Goal: Complete application form

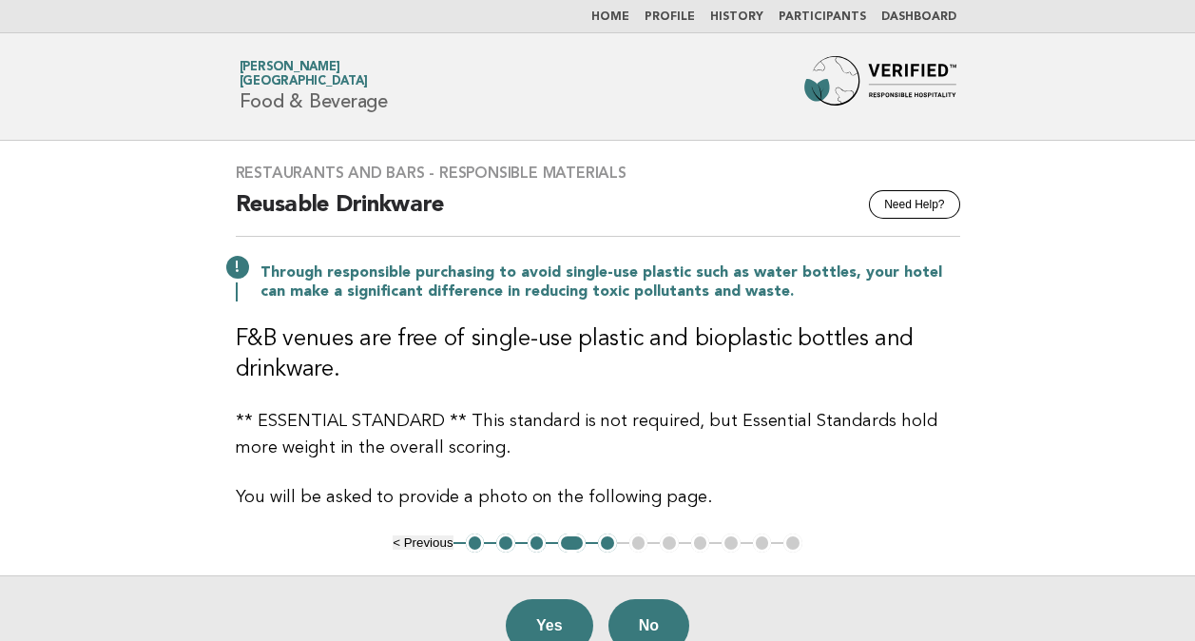
scroll to position [190, 0]
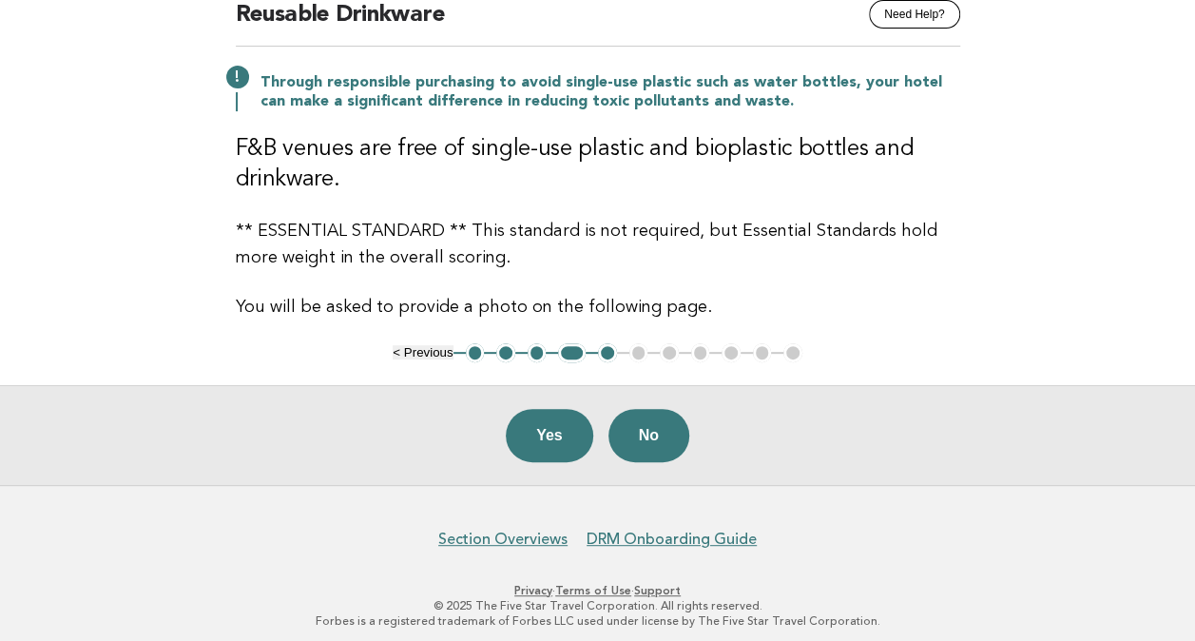
click at [612, 191] on h3 "F&B venues are free of single-use plastic and bioplastic bottles and drinkware." at bounding box center [598, 164] width 724 height 61
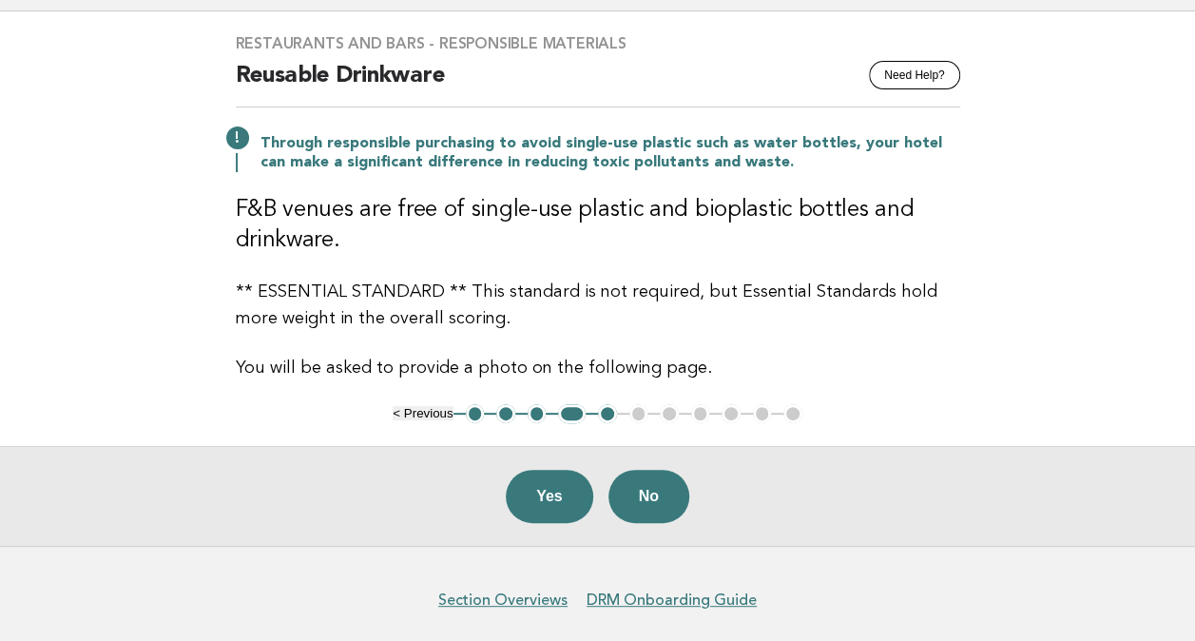
scroll to position [198, 0]
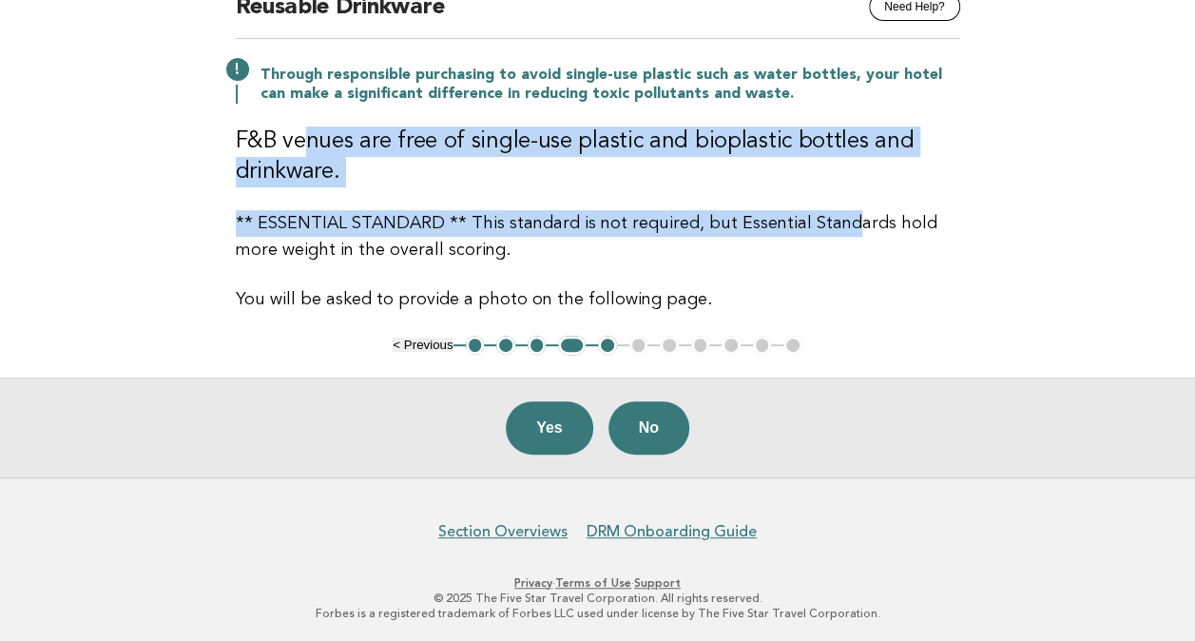
drag, startPoint x: 300, startPoint y: 131, endPoint x: 839, endPoint y: 189, distance: 541.2
click at [839, 189] on div "Restaurants and Bars - Responsible Materials Need Help? Reusable Drinkware Thro…" at bounding box center [598, 139] width 770 height 393
click at [613, 228] on p "** ESSENTIAL STANDARD ** This standard is not required, but Essential Standards…" at bounding box center [598, 236] width 724 height 53
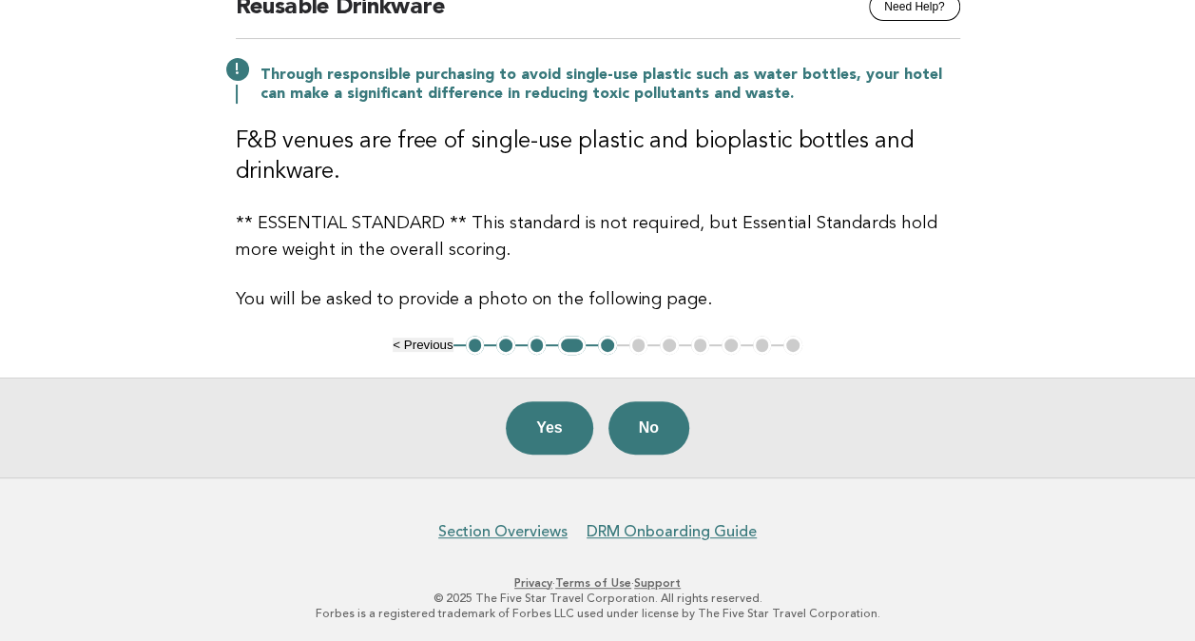
click at [468, 344] on button "1" at bounding box center [475, 345] width 19 height 19
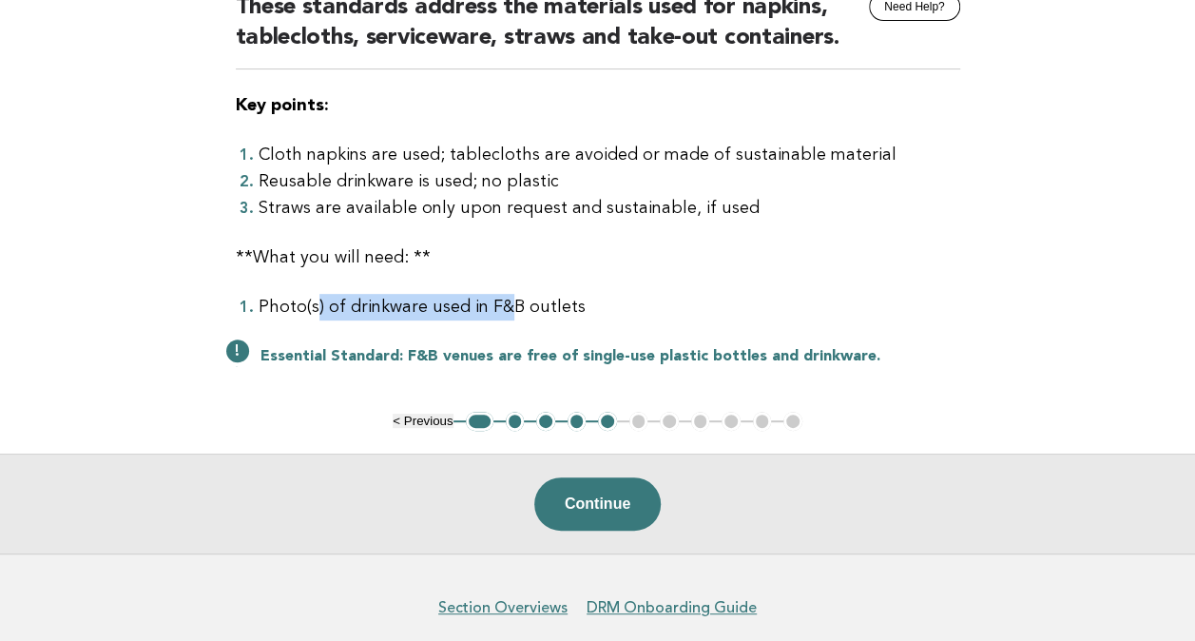
drag, startPoint x: 505, startPoint y: 319, endPoint x: 312, endPoint y: 303, distance: 193.7
click at [312, 303] on li "Photo(s) of drinkware used in F&B outlets" at bounding box center [610, 307] width 702 height 27
click at [922, 282] on div "Restaurants and Bars - Responsible Materials Need Help? These standards address…" at bounding box center [598, 177] width 770 height 469
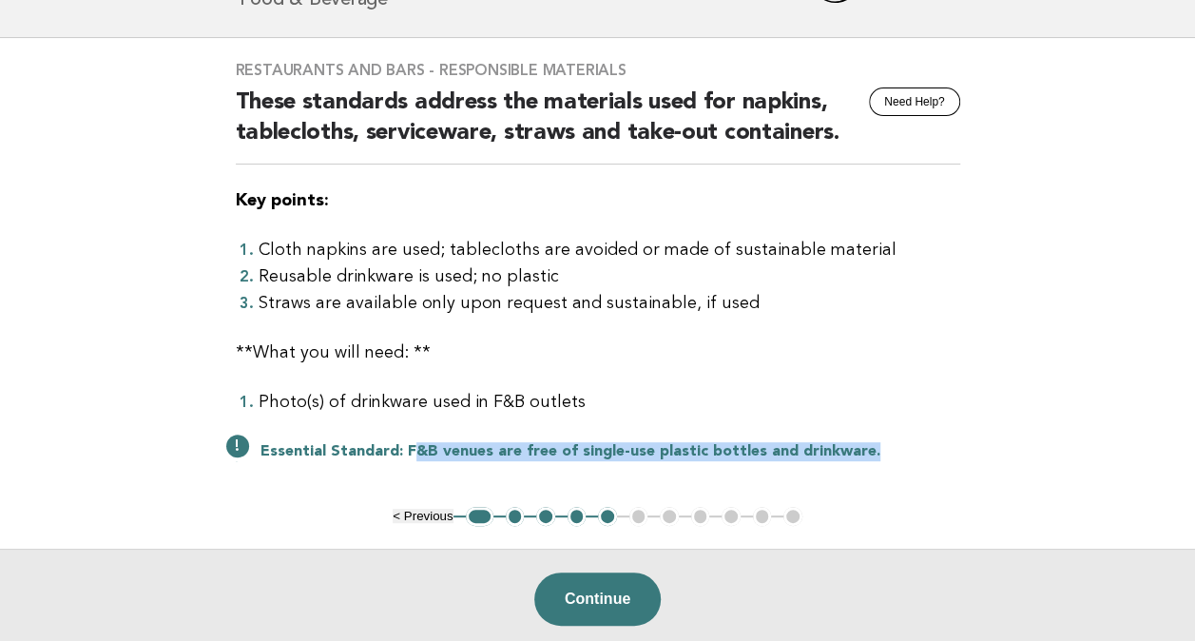
drag, startPoint x: 409, startPoint y: 453, endPoint x: 917, endPoint y: 447, distance: 507.7
click at [917, 447] on p "Essential Standard : F&B venues are free of single-use plastic bottles and drin…" at bounding box center [611, 451] width 700 height 19
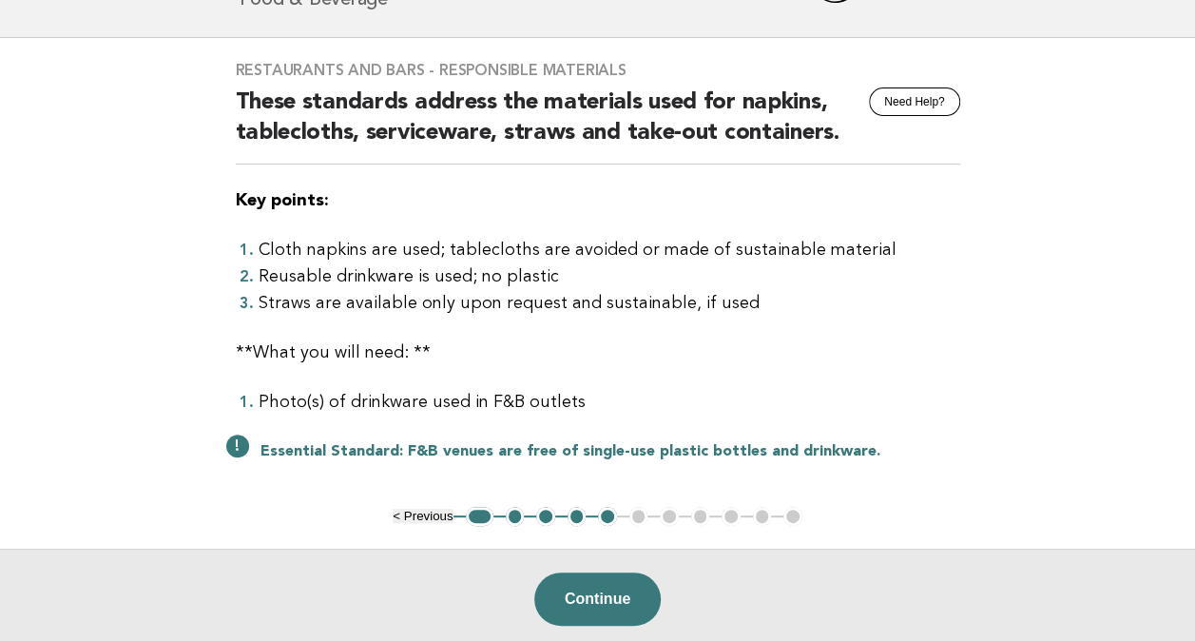
drag, startPoint x: 917, startPoint y: 447, endPoint x: 671, endPoint y: 409, distance: 248.2
click at [671, 409] on li "Photo(s) of drinkware used in F&B outlets" at bounding box center [610, 402] width 702 height 27
click at [397, 399] on li "Photo(s) of drinkware used in F&B outlets" at bounding box center [610, 402] width 702 height 27
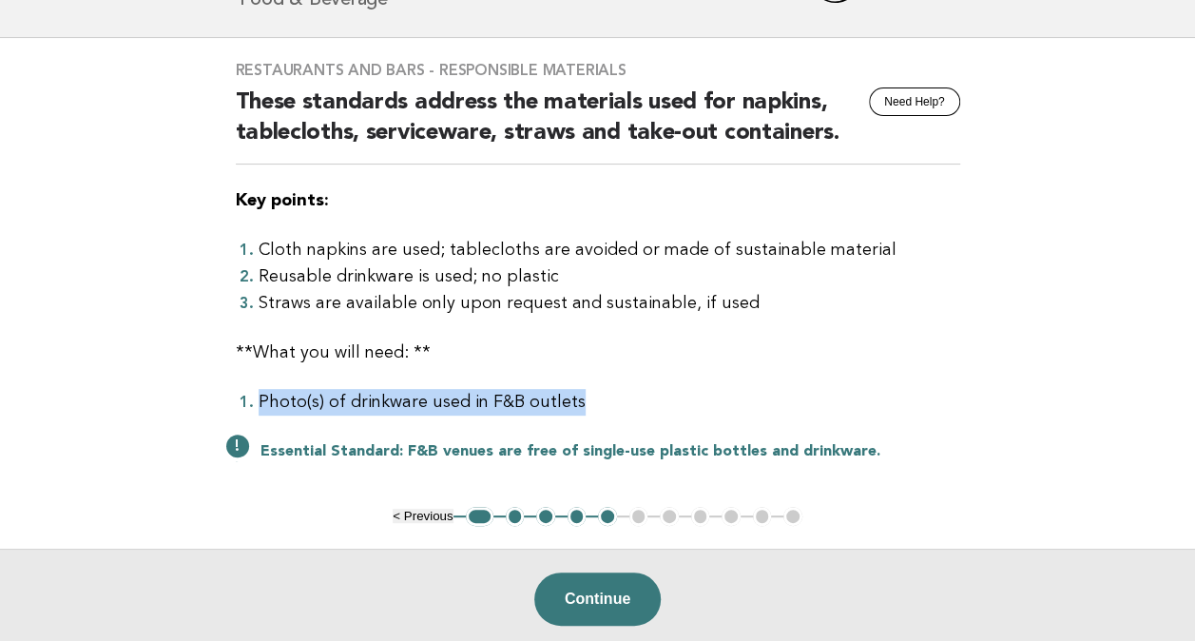
click at [397, 399] on li "Photo(s) of drinkware used in F&B outlets" at bounding box center [610, 402] width 702 height 27
copy div "Photo(s) of drinkware used in F&B outlets"
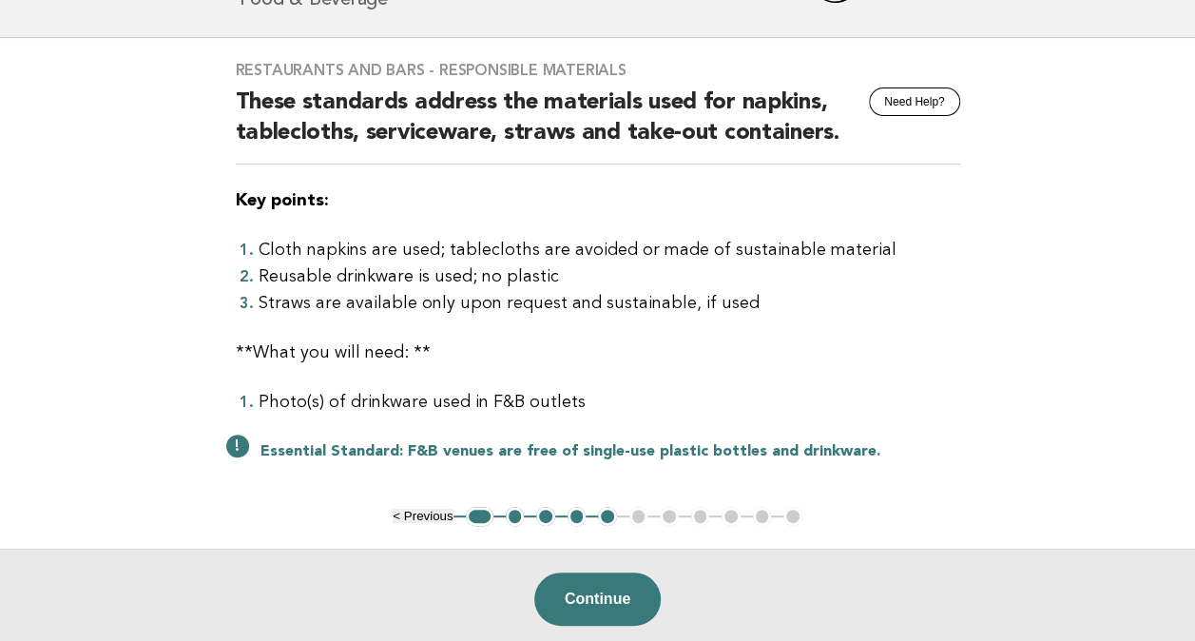
click at [567, 280] on li "Reusable drinkware is used; no plastic" at bounding box center [610, 276] width 702 height 27
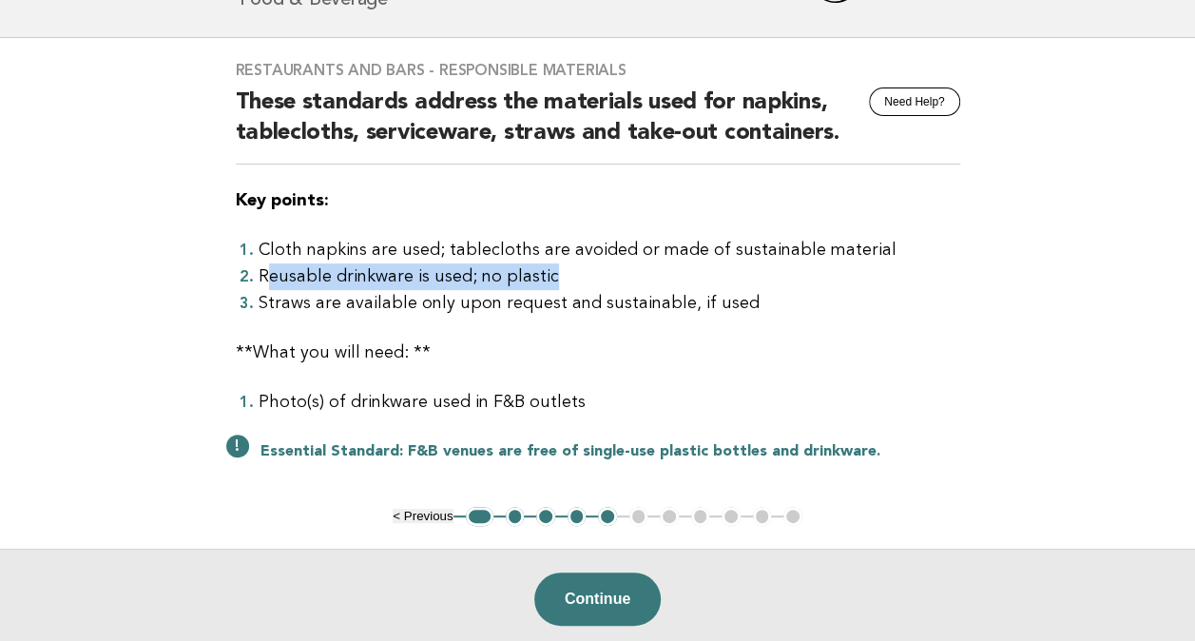
drag, startPoint x: 272, startPoint y: 276, endPoint x: 563, endPoint y: 280, distance: 291.0
click at [563, 280] on li "Reusable drinkware is used; no plastic" at bounding box center [610, 276] width 702 height 27
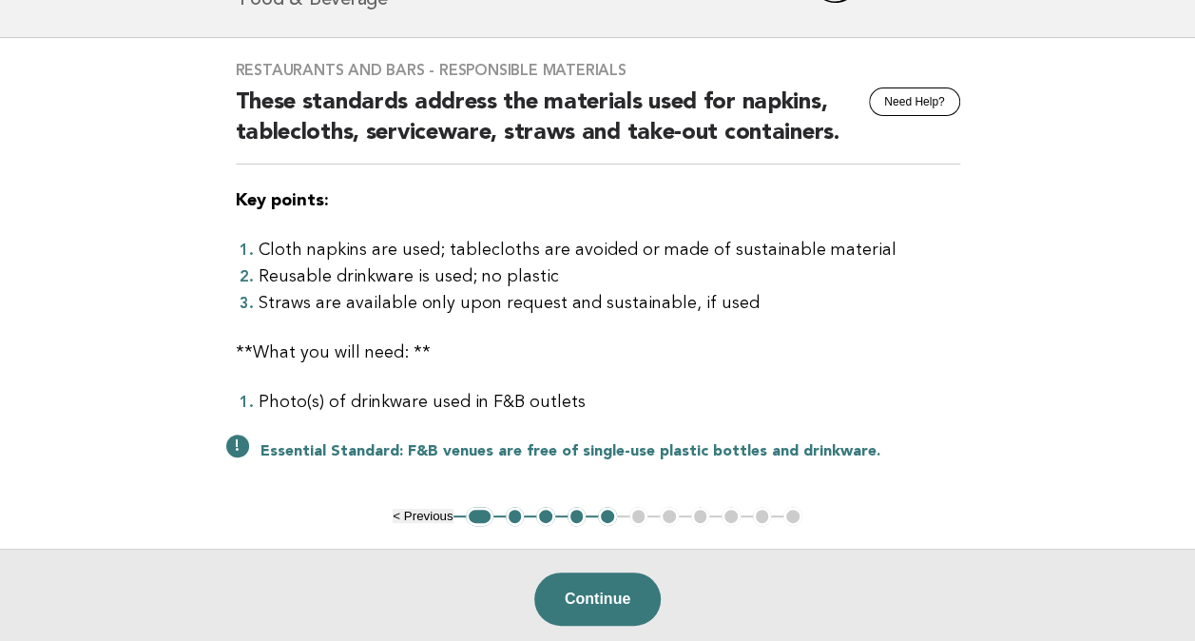
drag, startPoint x: 563, startPoint y: 280, endPoint x: 517, endPoint y: 326, distance: 64.5
click at [517, 326] on div "Restaurants and Bars - Responsible Materials Need Help? These standards address…" at bounding box center [598, 272] width 770 height 469
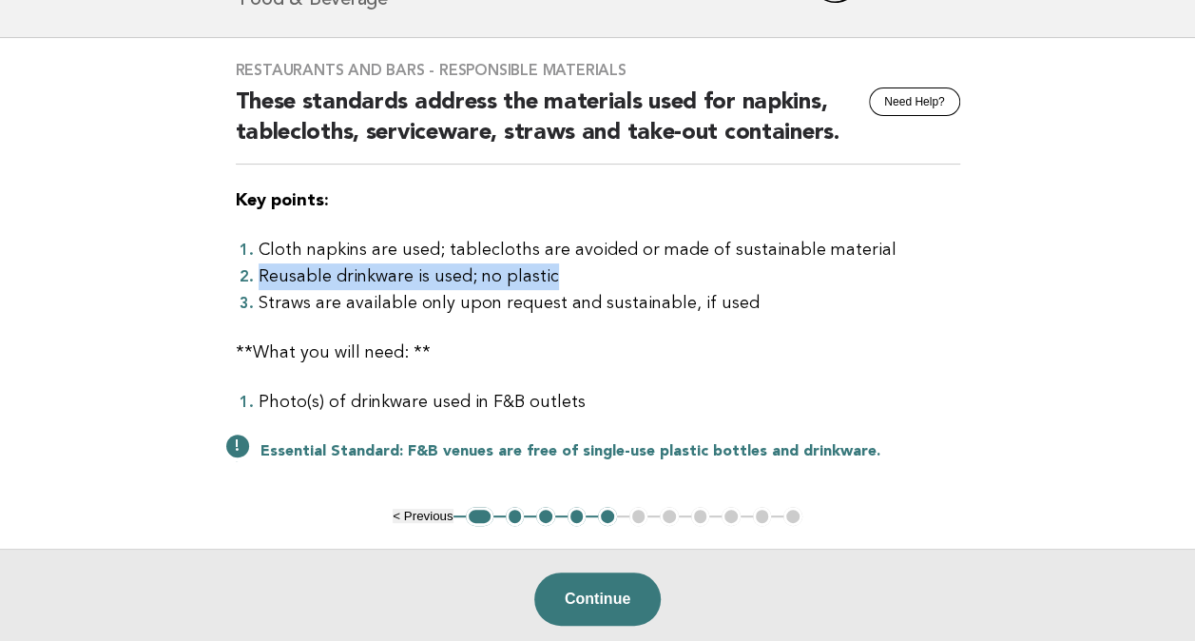
drag, startPoint x: 262, startPoint y: 272, endPoint x: 603, endPoint y: 275, distance: 340.4
click at [603, 275] on li "Reusable drinkware is used; no plastic" at bounding box center [610, 276] width 702 height 27
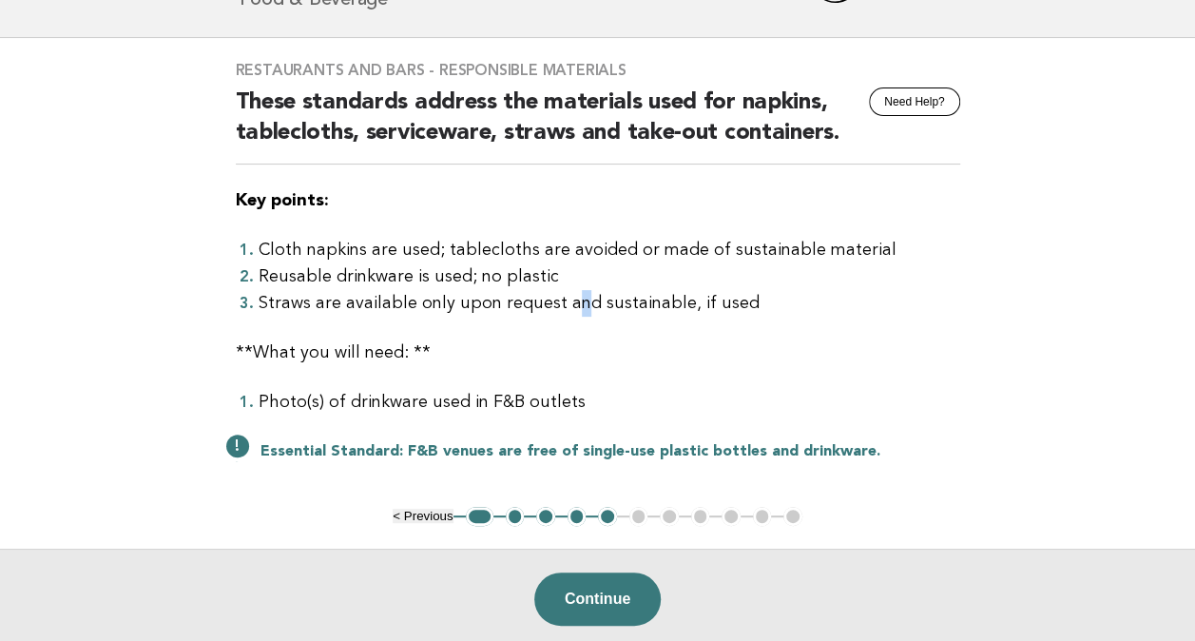
drag, startPoint x: 603, startPoint y: 275, endPoint x: 570, endPoint y: 312, distance: 49.8
click at [570, 312] on li "Straws are available only upon request and sustainable, if used" at bounding box center [610, 303] width 702 height 27
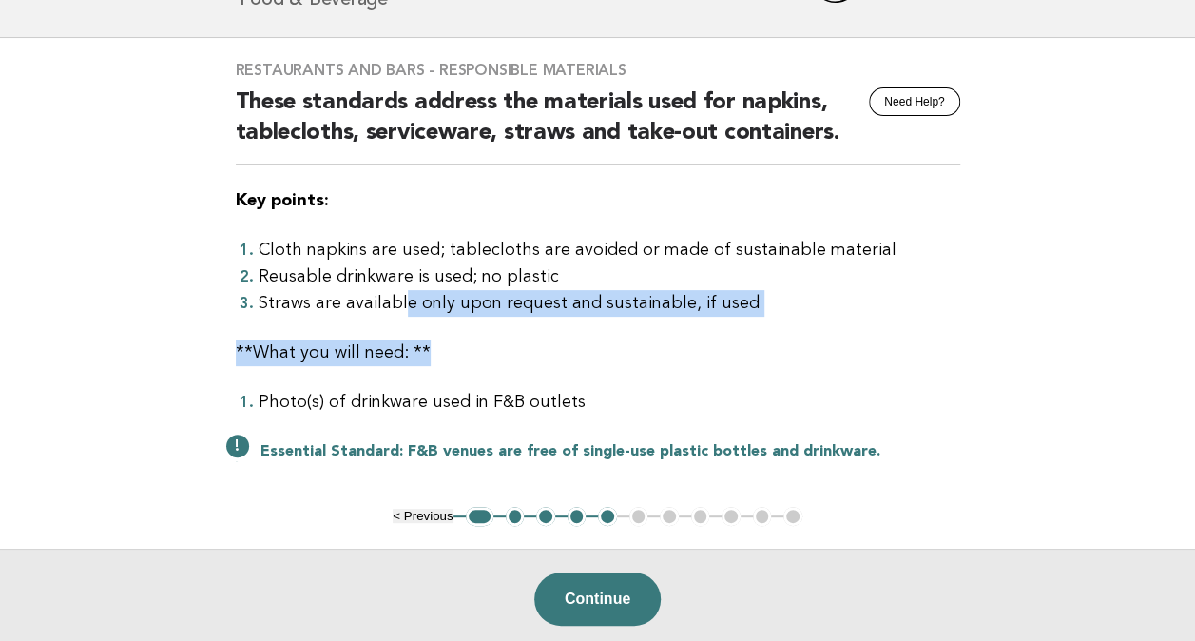
drag, startPoint x: 426, startPoint y: 297, endPoint x: 693, endPoint y: 354, distance: 273.2
click at [693, 354] on div "Restaurants and Bars - Responsible Materials Need Help? These standards address…" at bounding box center [598, 272] width 770 height 469
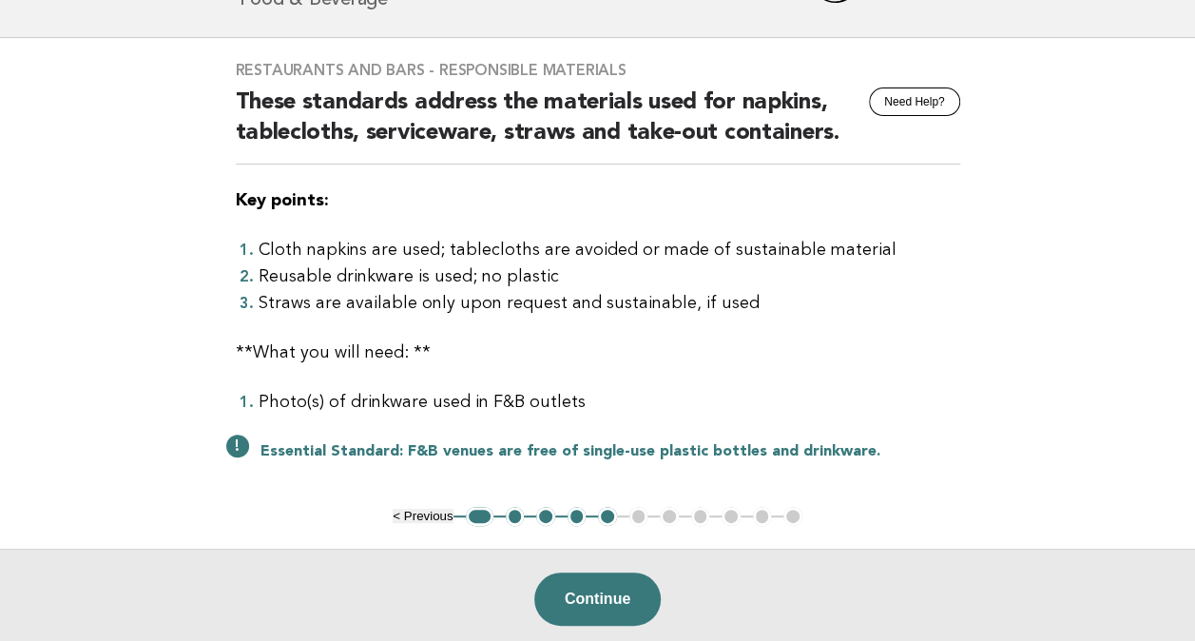
drag, startPoint x: 693, startPoint y: 354, endPoint x: 594, endPoint y: 380, distance: 102.4
click at [594, 380] on div "Restaurants and Bars - Responsible Materials Need Help? These standards address…" at bounding box center [598, 272] width 770 height 469
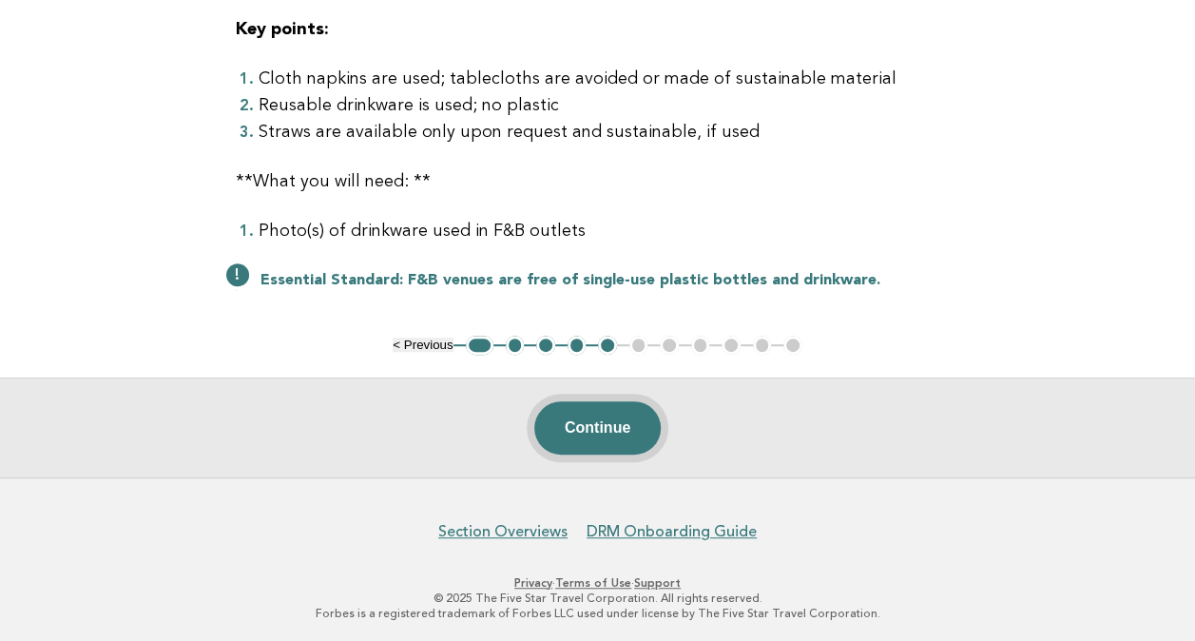
click at [595, 425] on button "Continue" at bounding box center [597, 427] width 126 height 53
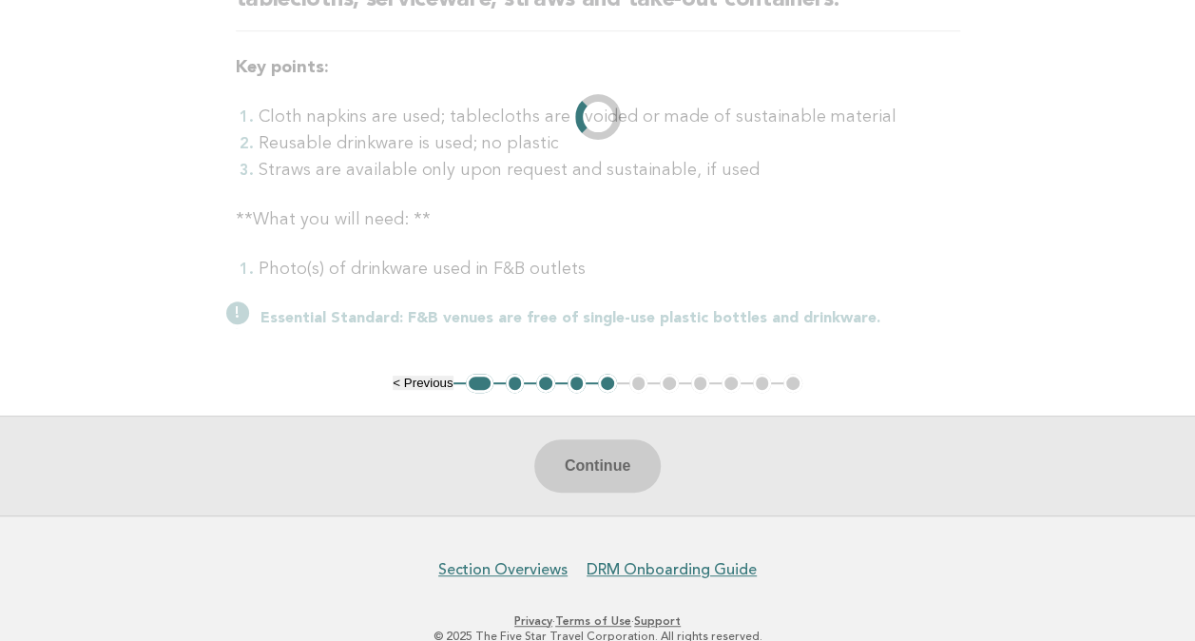
scroll to position [274, 0]
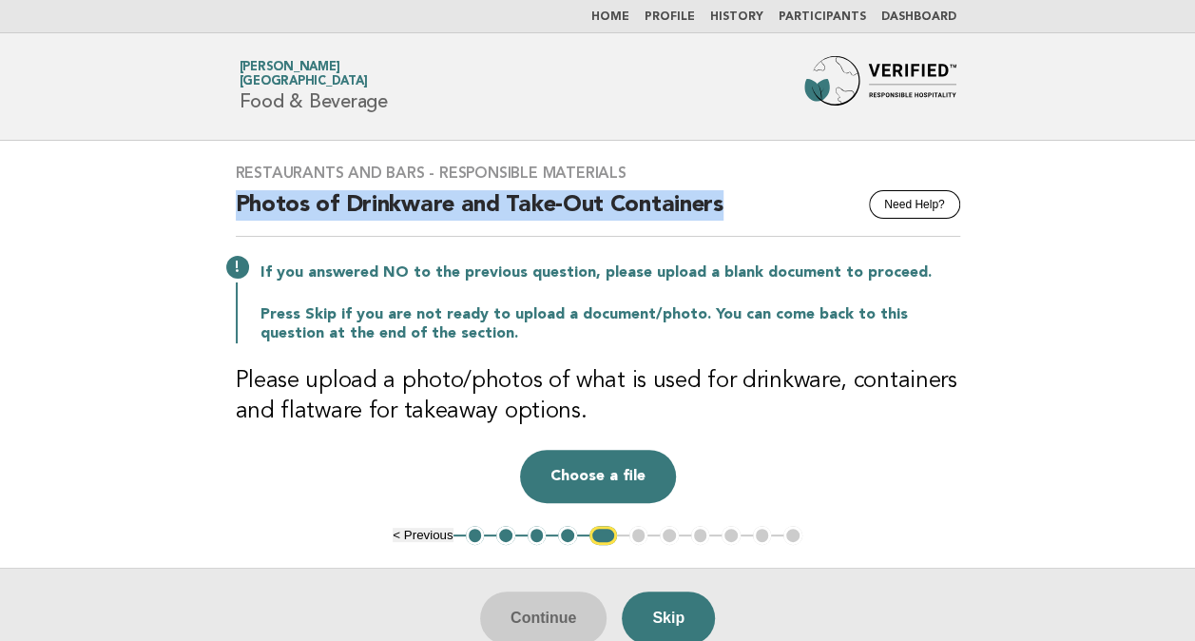
drag, startPoint x: 224, startPoint y: 199, endPoint x: 747, endPoint y: 215, distance: 523.2
click at [747, 215] on div "Restaurants and Bars - Responsible Materials Need Help? Photos of Drinkware and…" at bounding box center [598, 333] width 770 height 385
click at [422, 198] on h2 "Photos of Drinkware and Take-Out Containers" at bounding box center [598, 213] width 724 height 47
drag, startPoint x: 347, startPoint y: 205, endPoint x: 550, endPoint y: 206, distance: 202.5
click at [550, 206] on h2 "Photos of Drinkware and Take-Out Containers" at bounding box center [598, 213] width 724 height 47
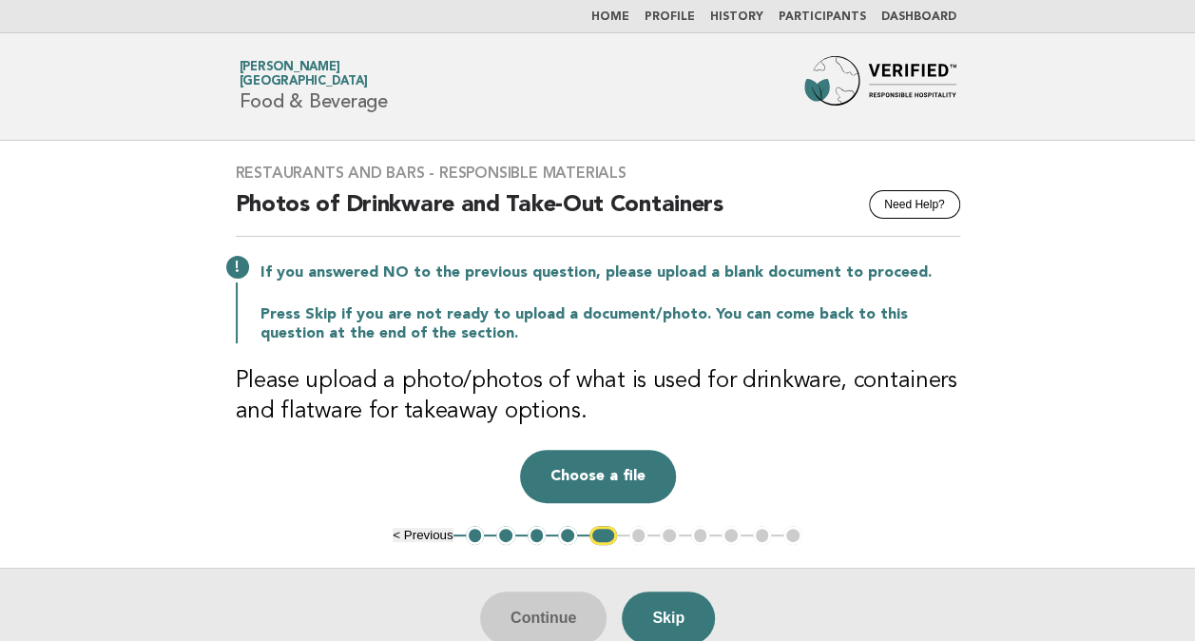
click at [69, 170] on main "Restaurants and Bars - Responsible Materials Need Help? Photos of Drinkware and…" at bounding box center [597, 404] width 1195 height 527
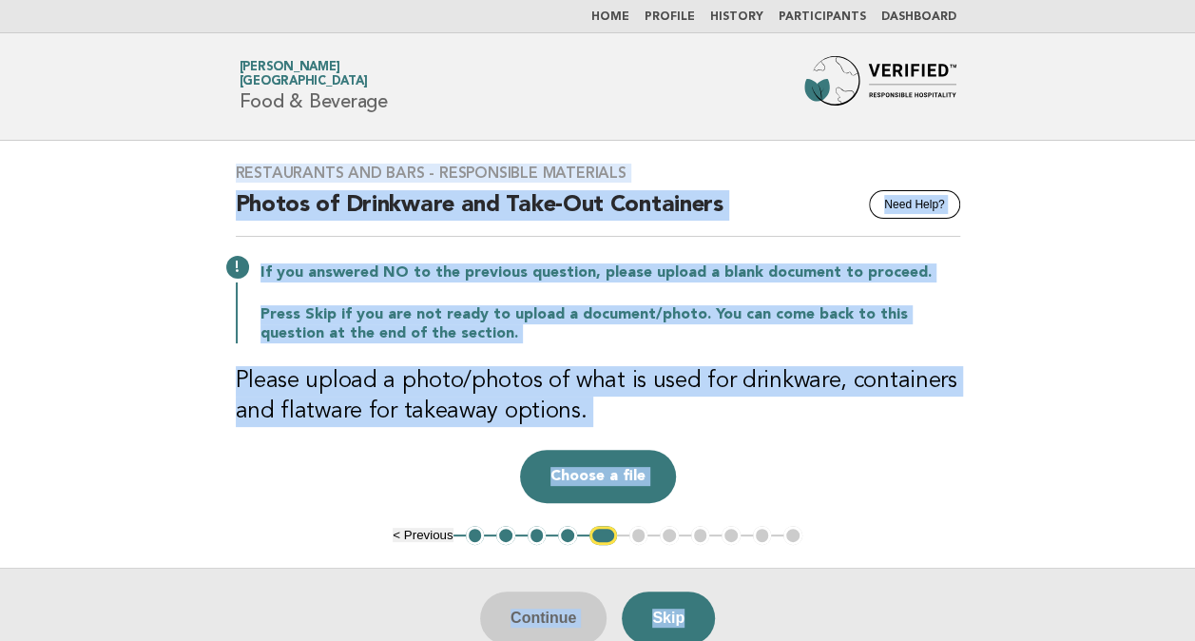
drag, startPoint x: 181, startPoint y: 172, endPoint x: 1154, endPoint y: 423, distance: 1005.4
click at [1154, 423] on main "Restaurants and Bars - Responsible Materials Need Help? Photos of Drinkware and…" at bounding box center [597, 404] width 1195 height 527
drag, startPoint x: 1154, startPoint y: 423, endPoint x: 1074, endPoint y: 253, distance: 188.0
click at [1074, 253] on main "Restaurants and Bars - Responsible Materials Need Help? Photos of Drinkware and…" at bounding box center [597, 404] width 1195 height 527
click at [1089, 230] on main "Restaurants and Bars - Responsible Materials Need Help? Photos of Drinkware and…" at bounding box center [597, 404] width 1195 height 527
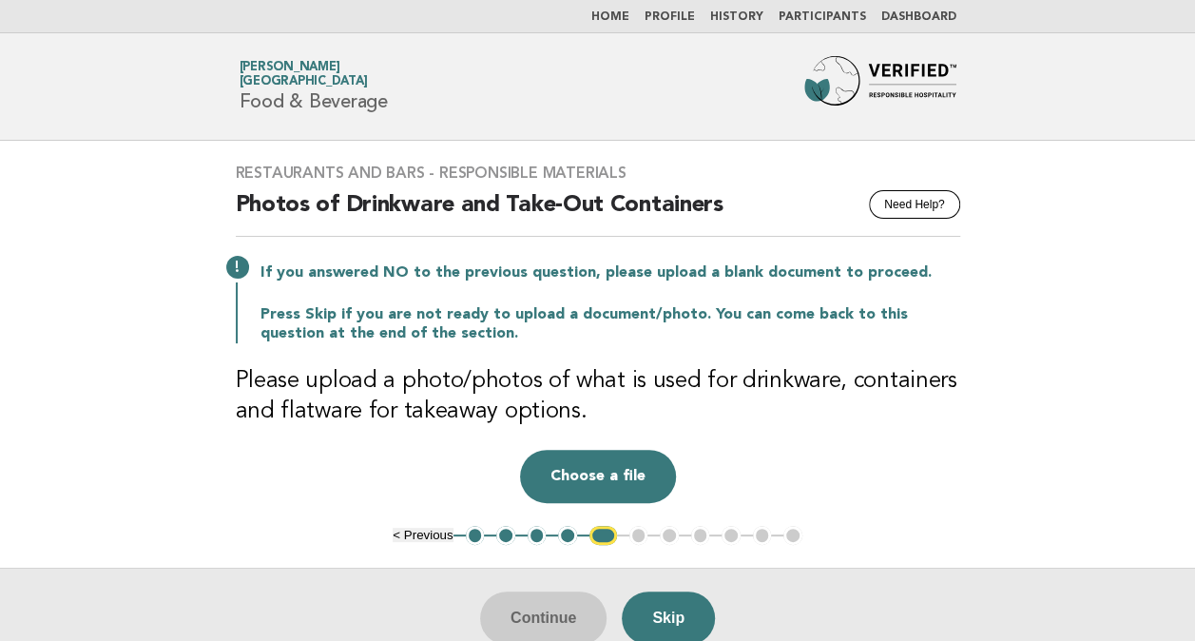
click at [470, 530] on button "1" at bounding box center [475, 535] width 19 height 19
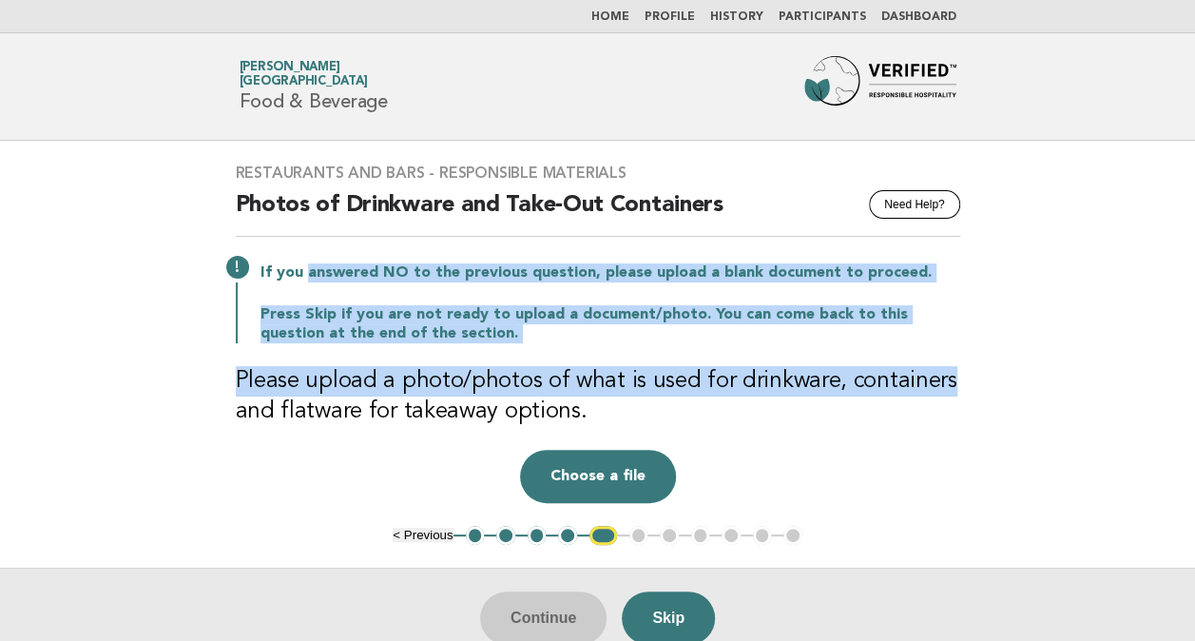
drag, startPoint x: 530, startPoint y: 294, endPoint x: 1061, endPoint y: 347, distance: 534.1
click at [1061, 347] on main "Restaurants and Bars - Responsible Materials Need Help? Photos of Drinkware and…" at bounding box center [597, 404] width 1195 height 527
click at [686, 305] on p "Press Skip if you are not ready to upload a document/photo. You can come back t…" at bounding box center [611, 324] width 700 height 38
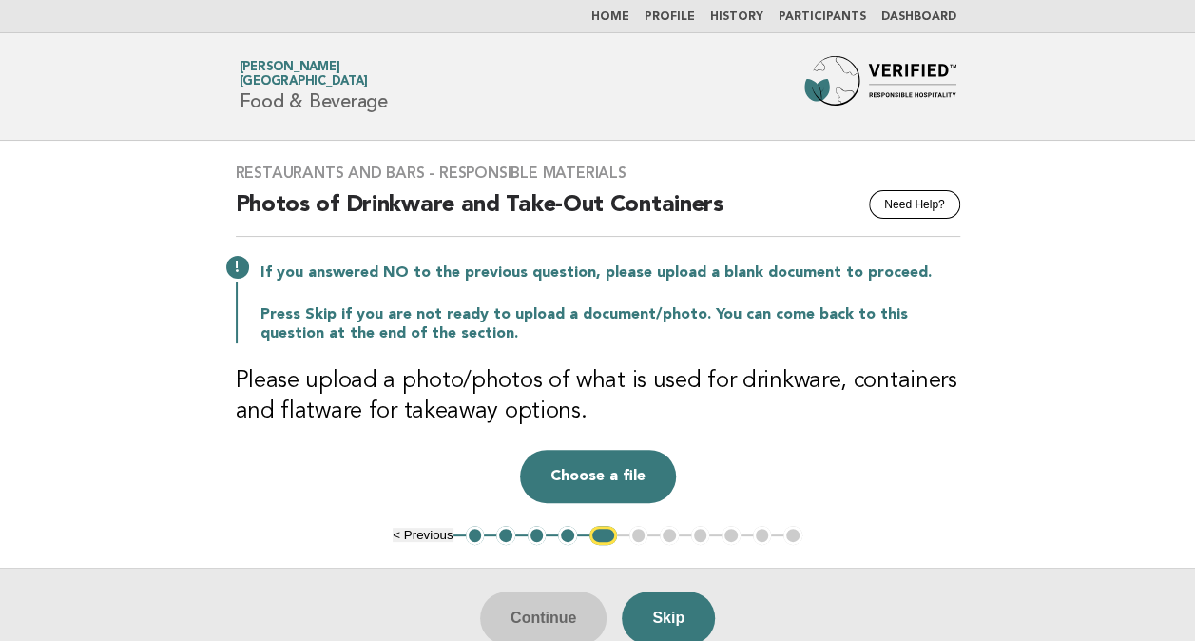
click at [473, 531] on button "1" at bounding box center [475, 535] width 19 height 19
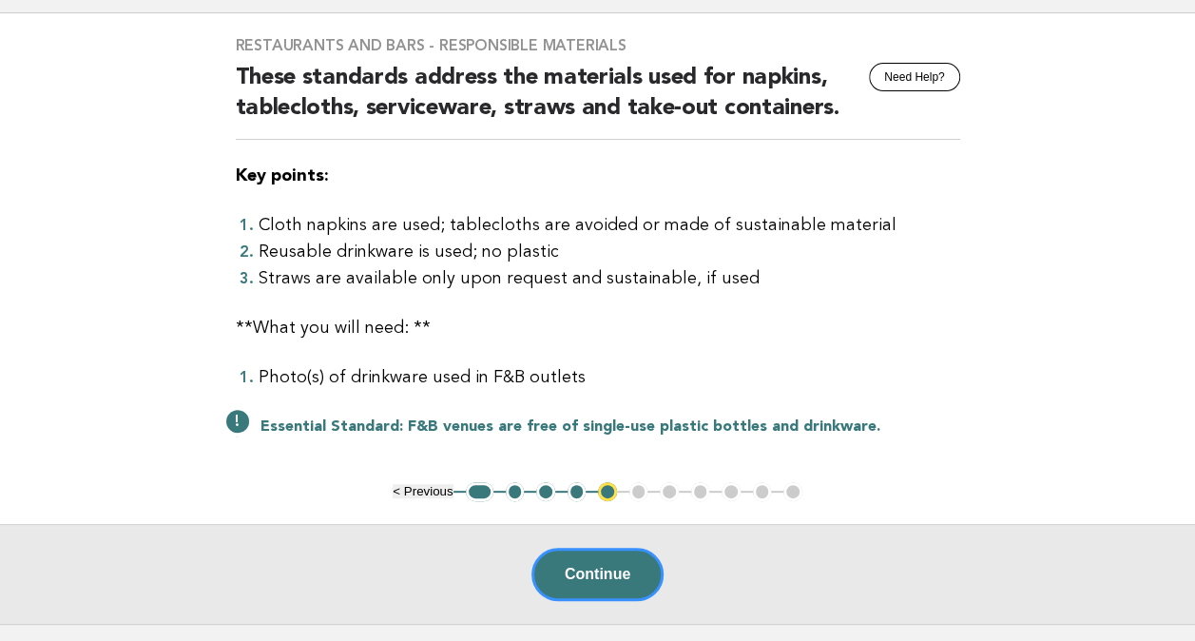
scroll to position [274, 0]
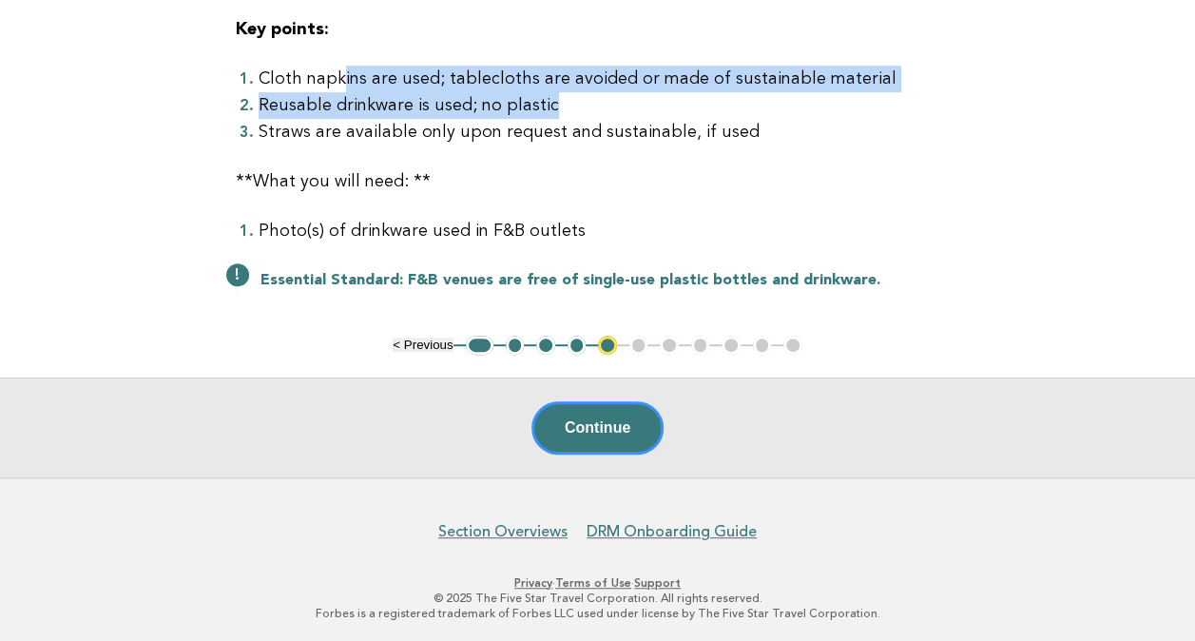
drag, startPoint x: 451, startPoint y: 80, endPoint x: 610, endPoint y: 110, distance: 162.6
click at [610, 110] on ol "Cloth napkins are used; tablecloths are avoided or made of sustainable material…" at bounding box center [598, 106] width 724 height 80
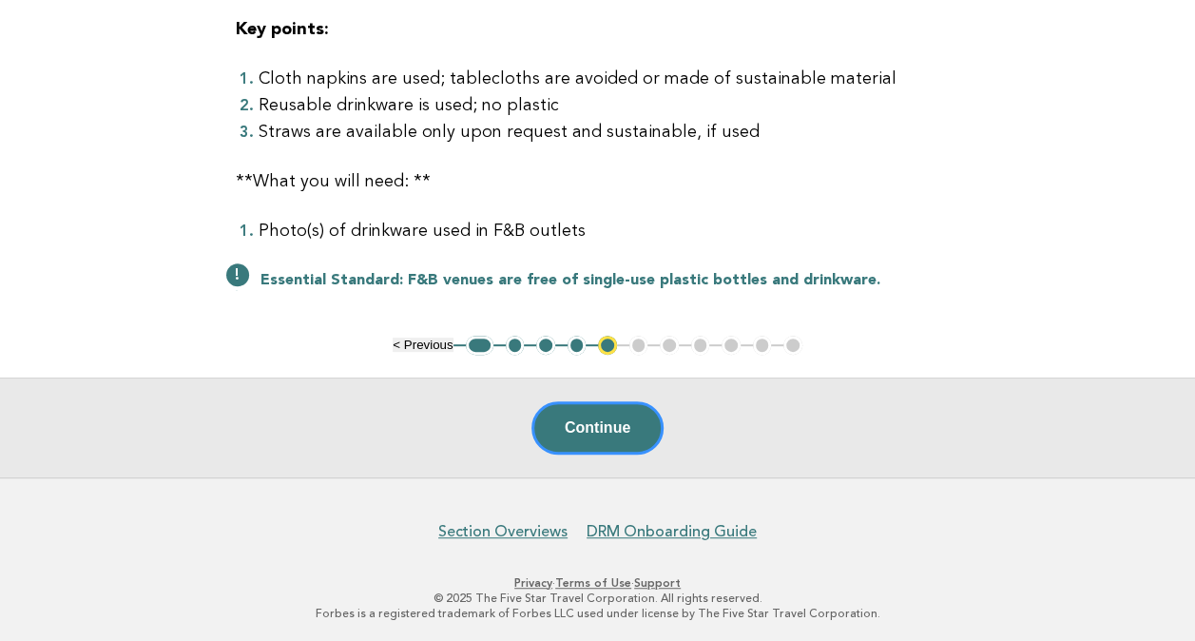
drag, startPoint x: 610, startPoint y: 110, endPoint x: 601, endPoint y: 169, distance: 59.7
click at [601, 169] on p "**What you will need: **" at bounding box center [598, 181] width 724 height 27
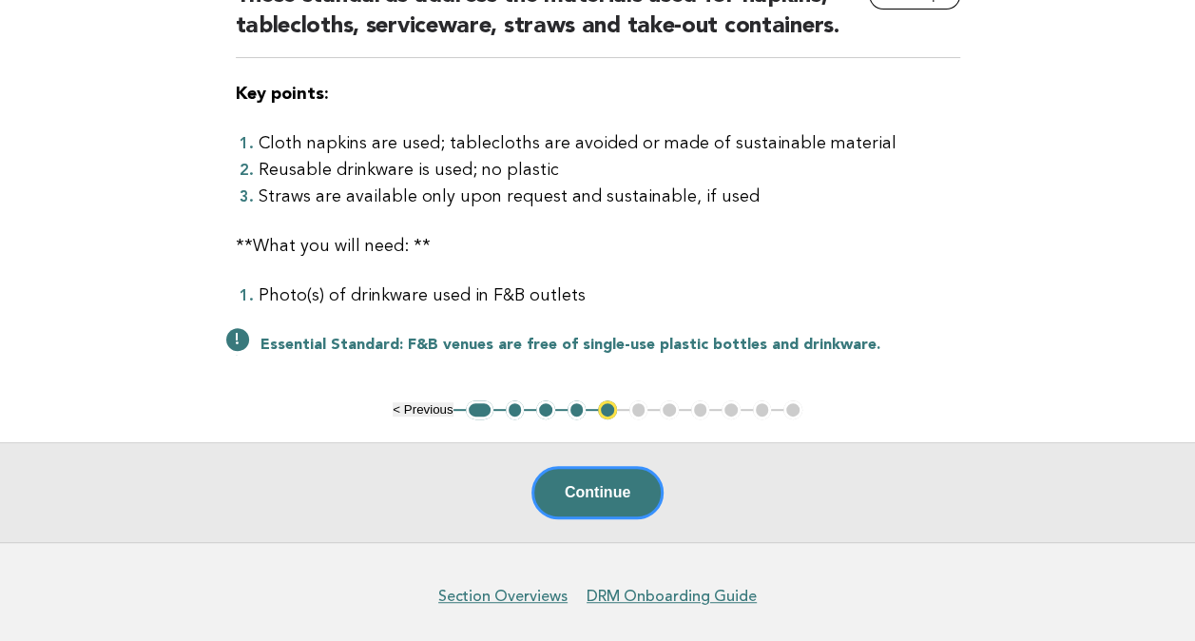
scroll to position [179, 0]
